Goal: Task Accomplishment & Management: Use online tool/utility

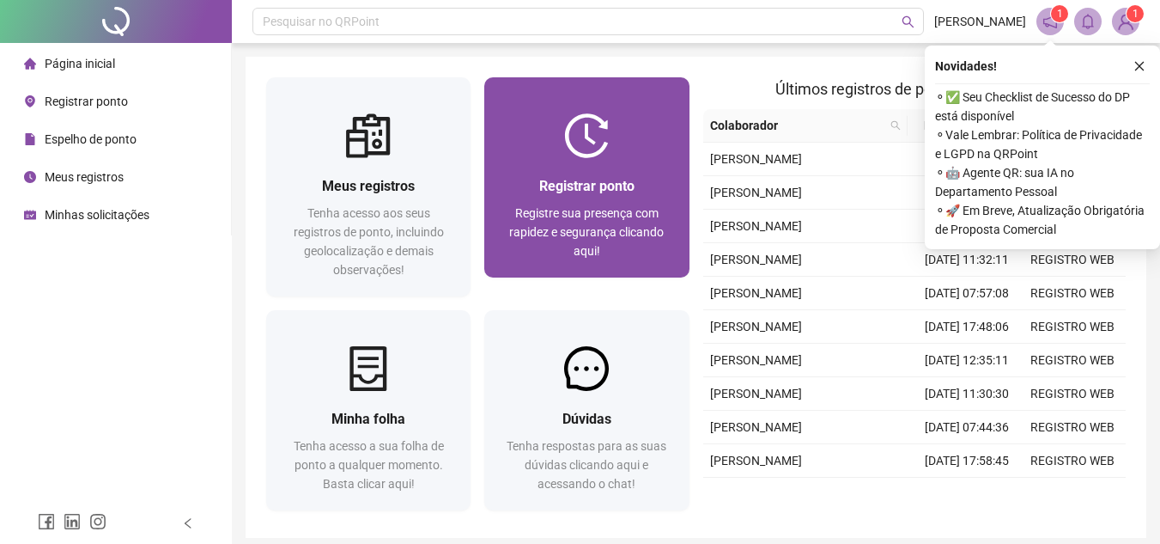
click at [615, 173] on div "Registrar ponto Registre sua presença com rapidez e segurança clicando aqui!" at bounding box center [586, 217] width 204 height 119
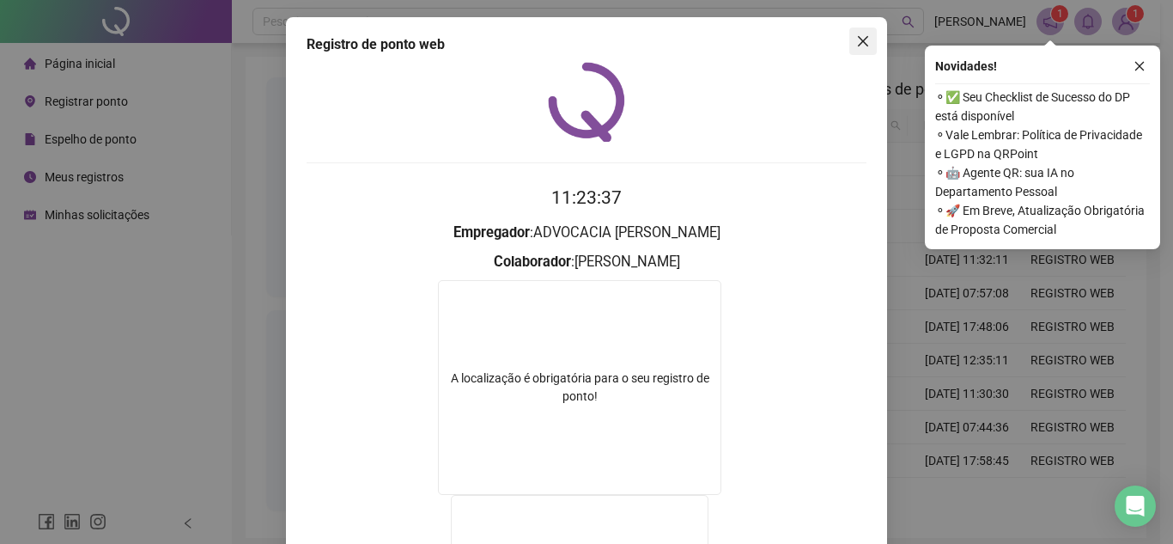
click at [856, 46] on icon "close" at bounding box center [863, 41] width 14 height 14
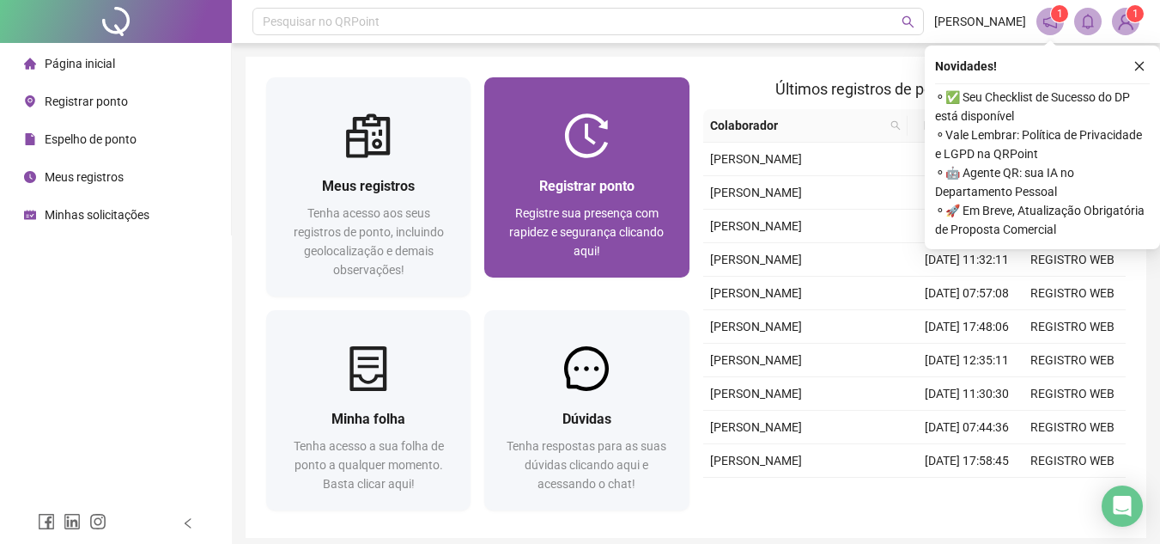
click at [620, 193] on span "Registrar ponto" at bounding box center [586, 186] width 95 height 16
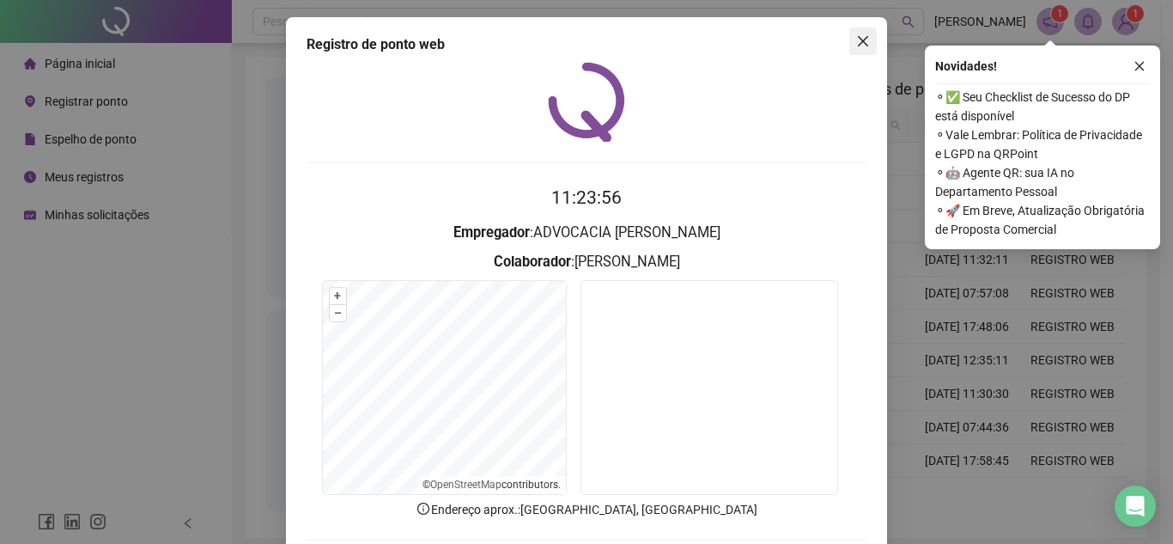
click at [860, 34] on icon "close" at bounding box center [863, 41] width 14 height 14
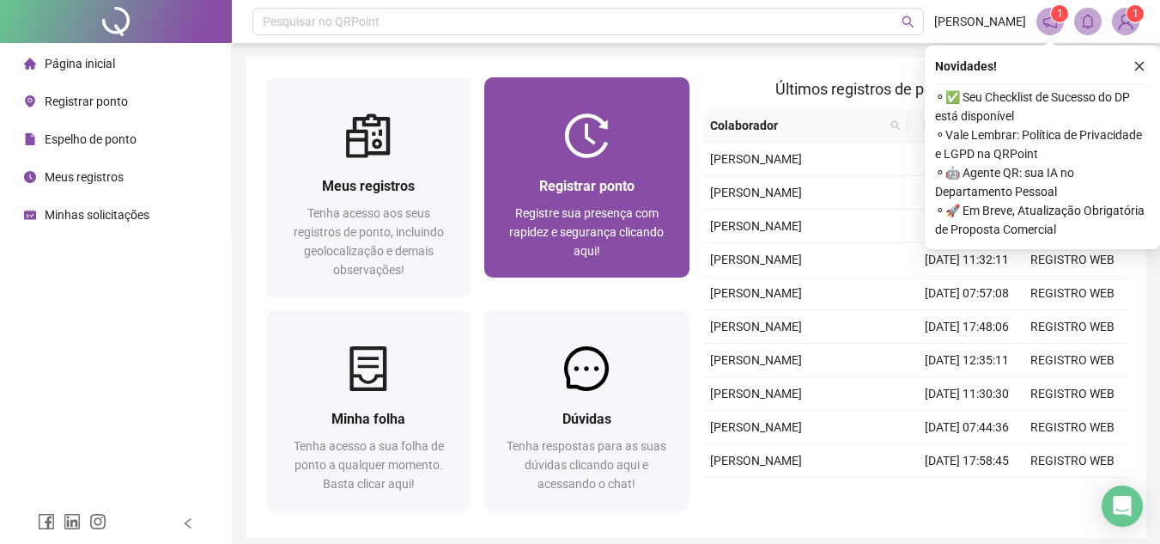
click at [685, 143] on div at bounding box center [586, 135] width 204 height 45
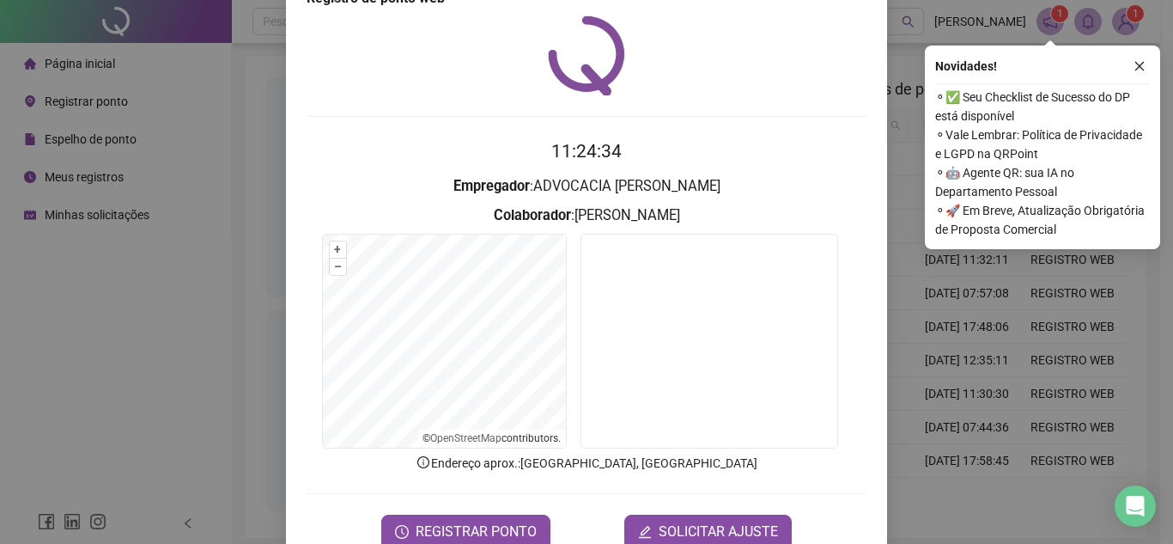
scroll to position [89, 0]
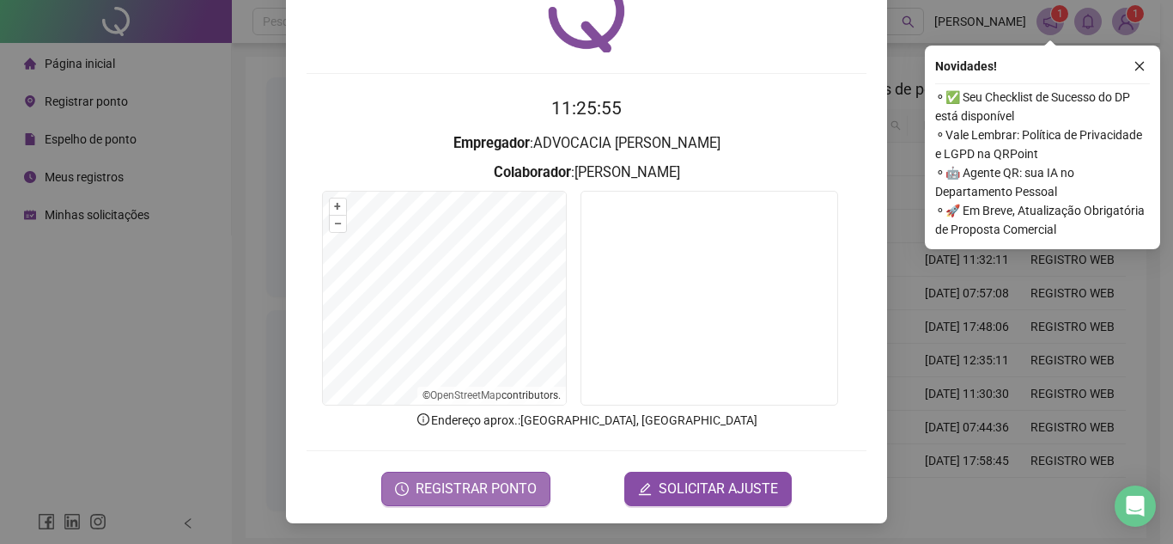
click at [507, 480] on span "REGISTRAR PONTO" at bounding box center [476, 488] width 121 height 21
